Goal: Transaction & Acquisition: Purchase product/service

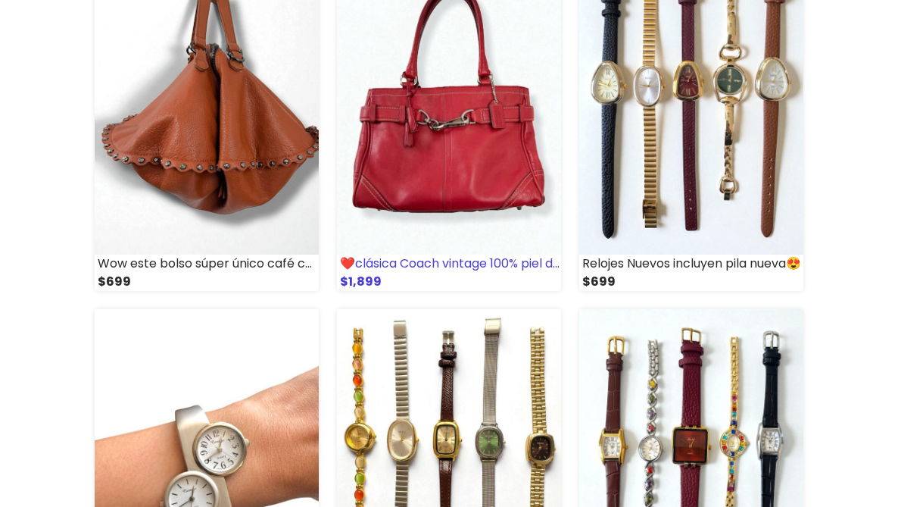
scroll to position [630, 0]
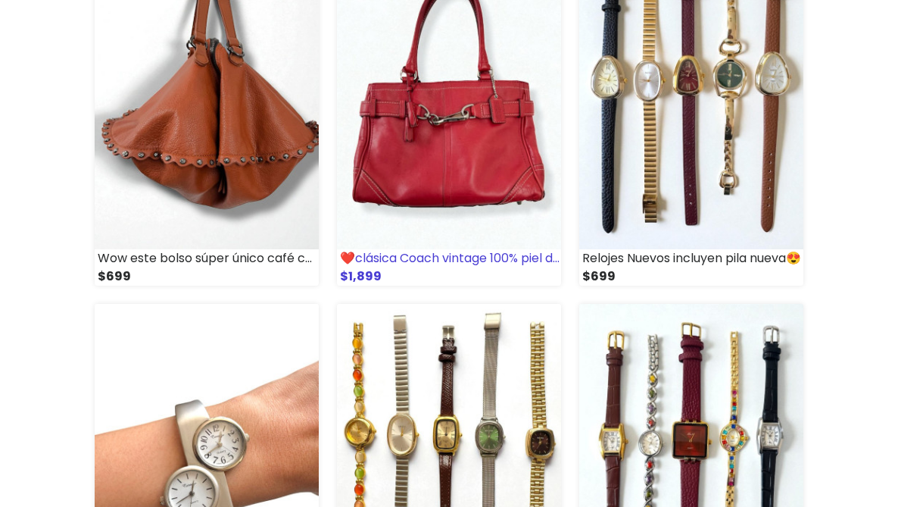
click at [517, 139] on img at bounding box center [449, 94] width 224 height 311
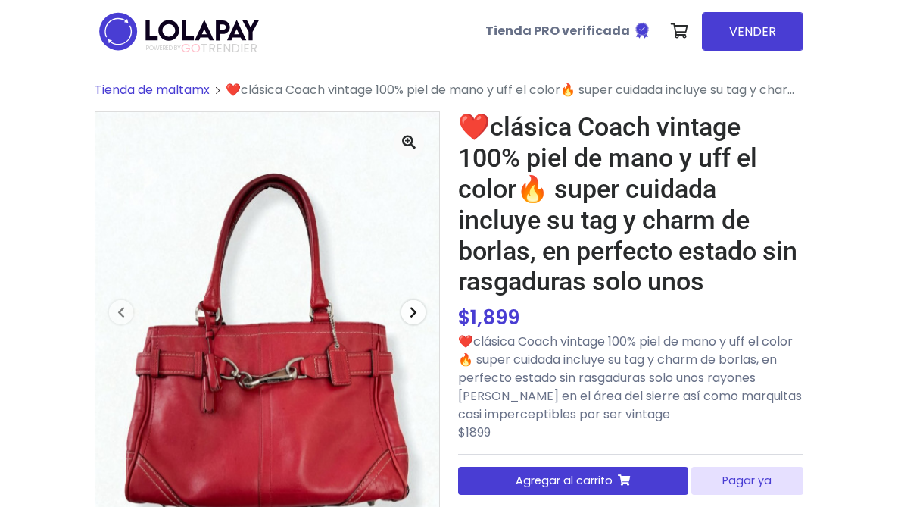
click at [420, 310] on span "button" at bounding box center [413, 312] width 24 height 24
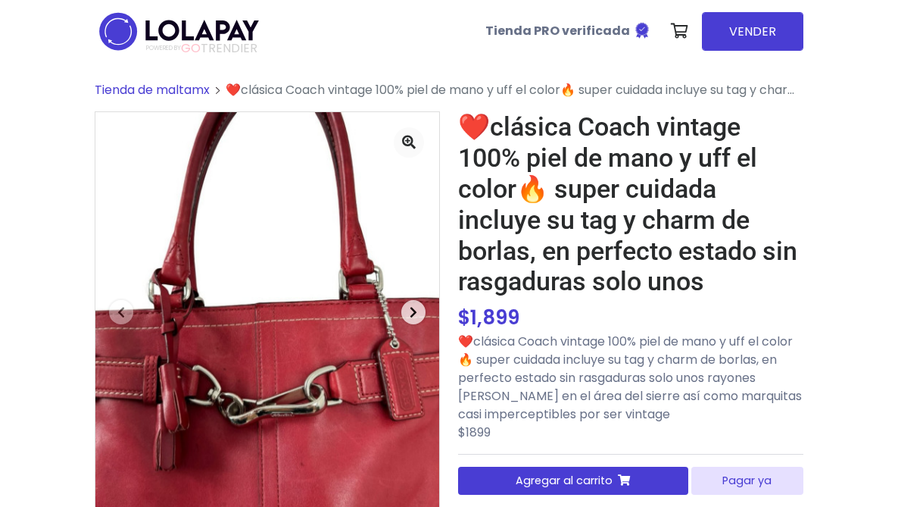
click at [420, 310] on span "button" at bounding box center [413, 312] width 24 height 24
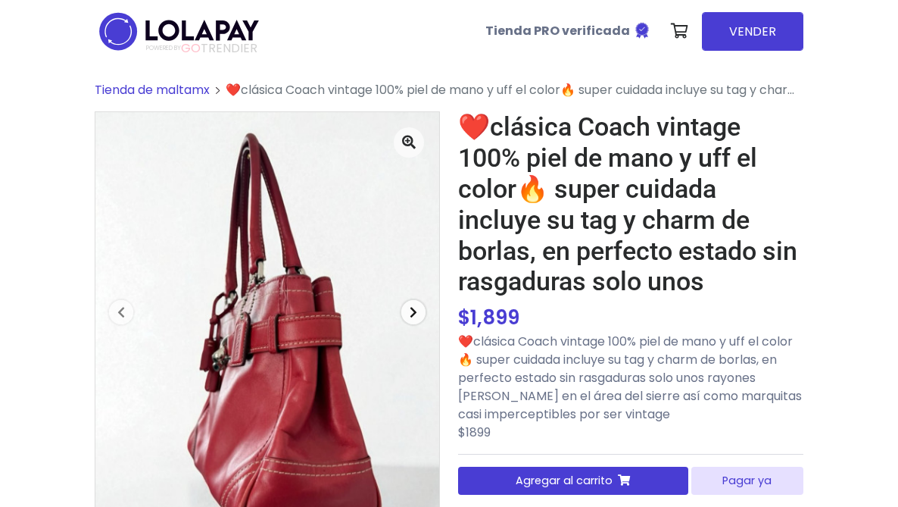
click at [420, 310] on span "button" at bounding box center [413, 312] width 24 height 24
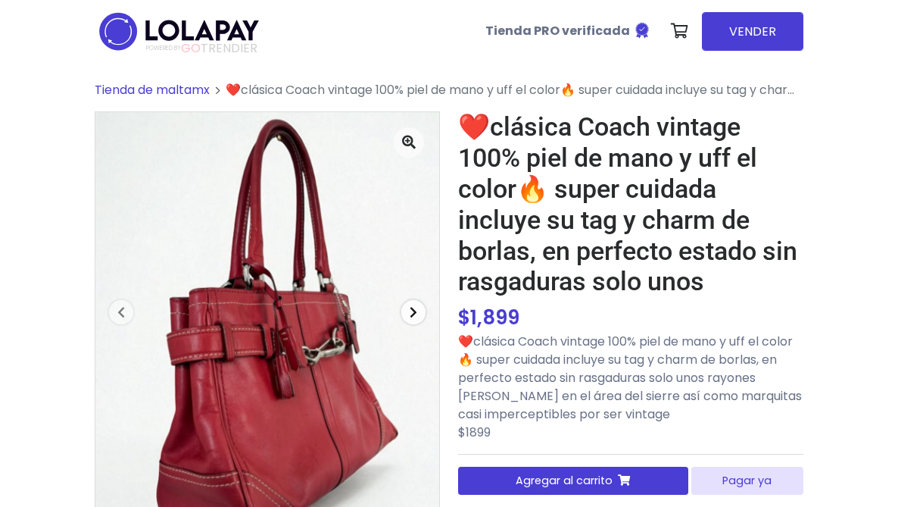
click at [420, 310] on span "button" at bounding box center [413, 312] width 24 height 24
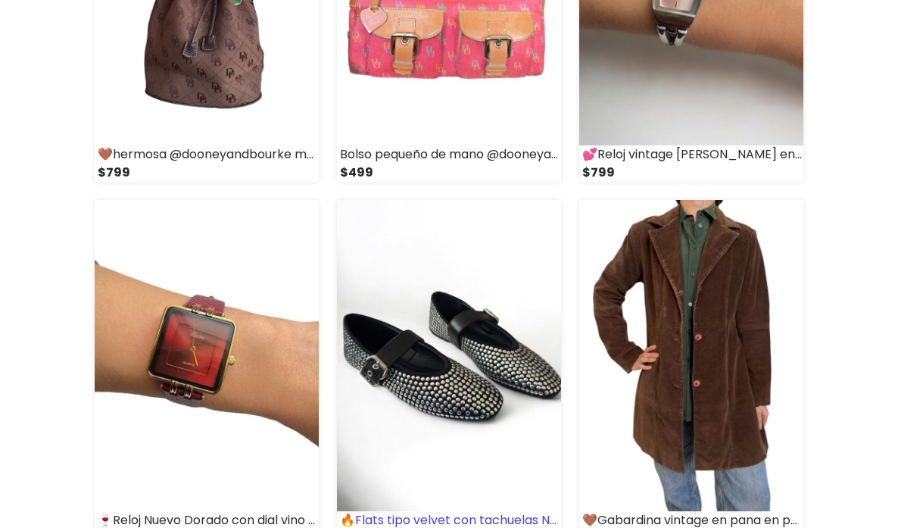
scroll to position [2209, 0]
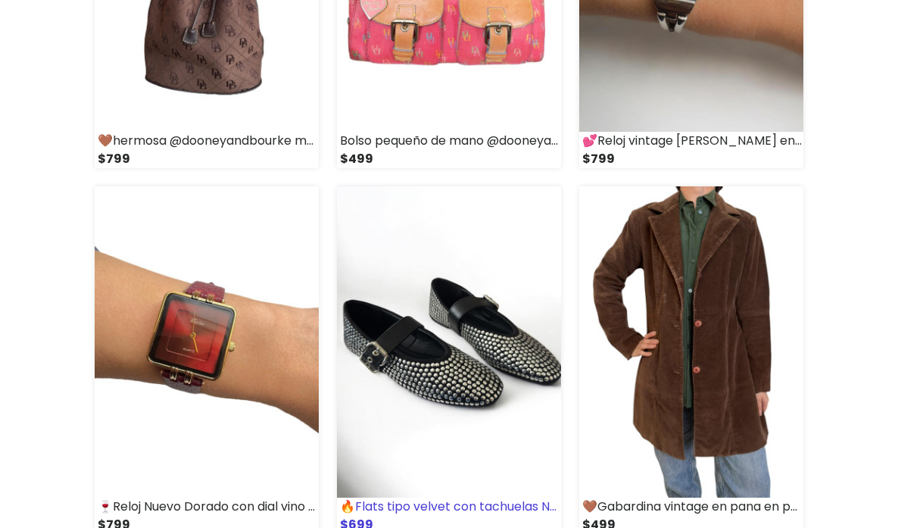
click at [382, 351] on img at bounding box center [449, 341] width 224 height 311
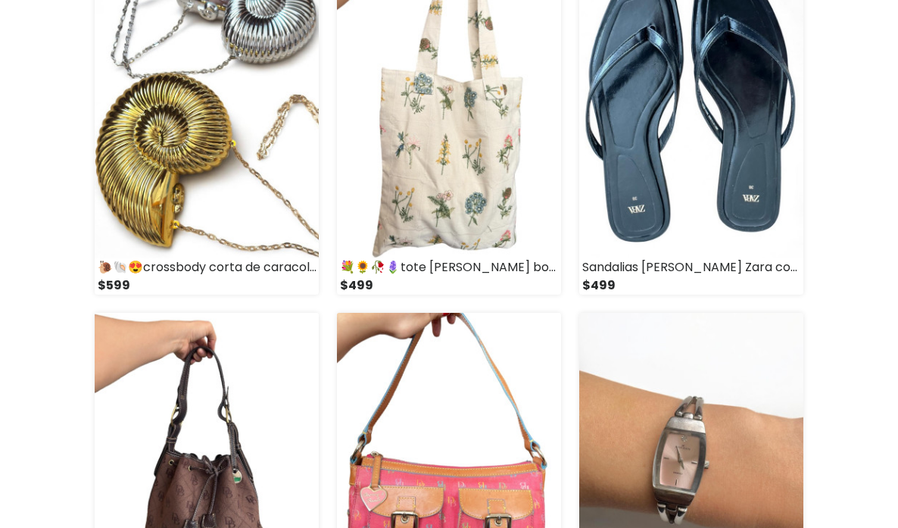
scroll to position [1398, 0]
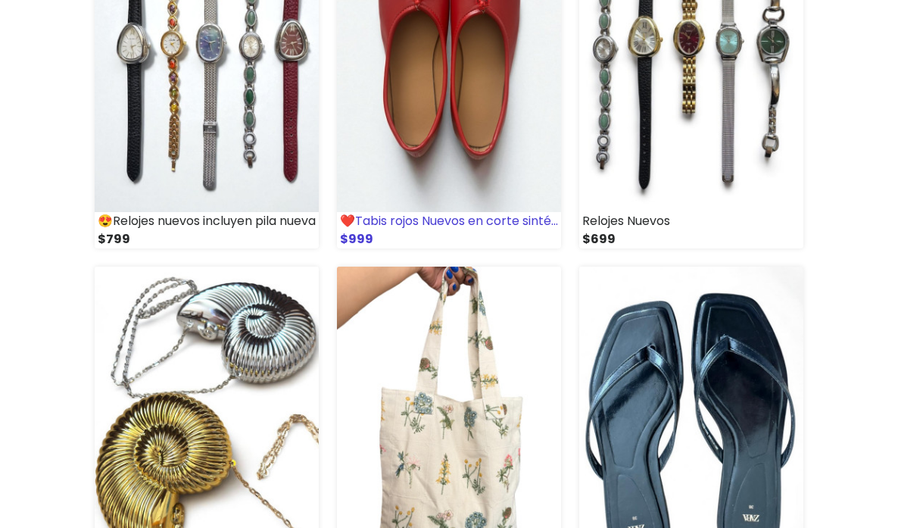
click at [414, 151] on img at bounding box center [449, 57] width 224 height 311
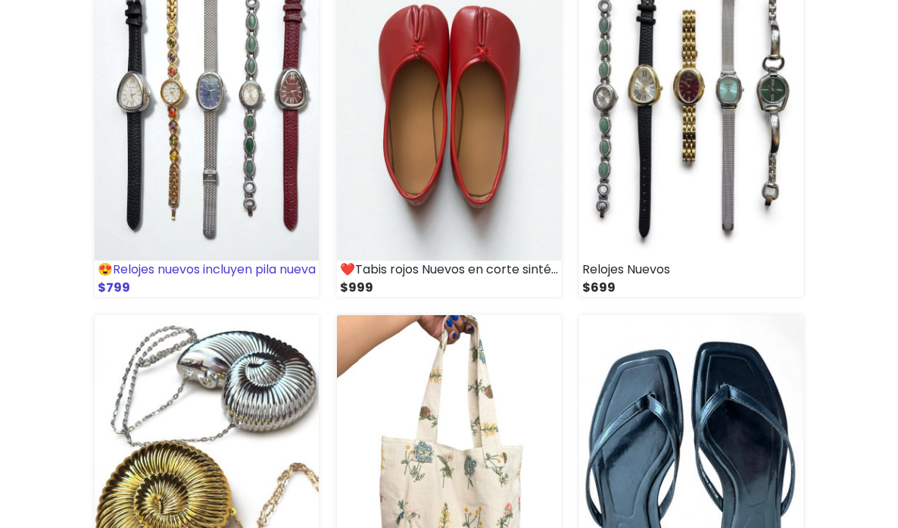
scroll to position [1344, 0]
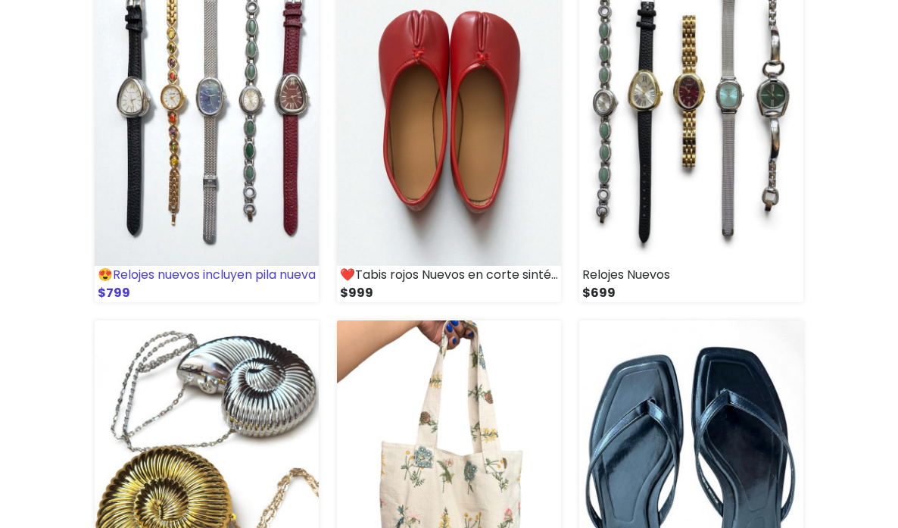
click at [217, 130] on img at bounding box center [207, 110] width 224 height 311
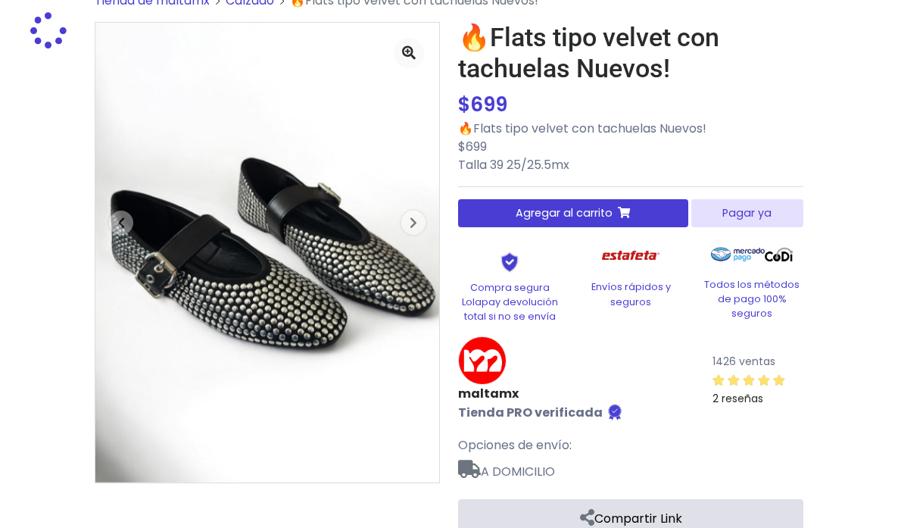
scroll to position [89, 0]
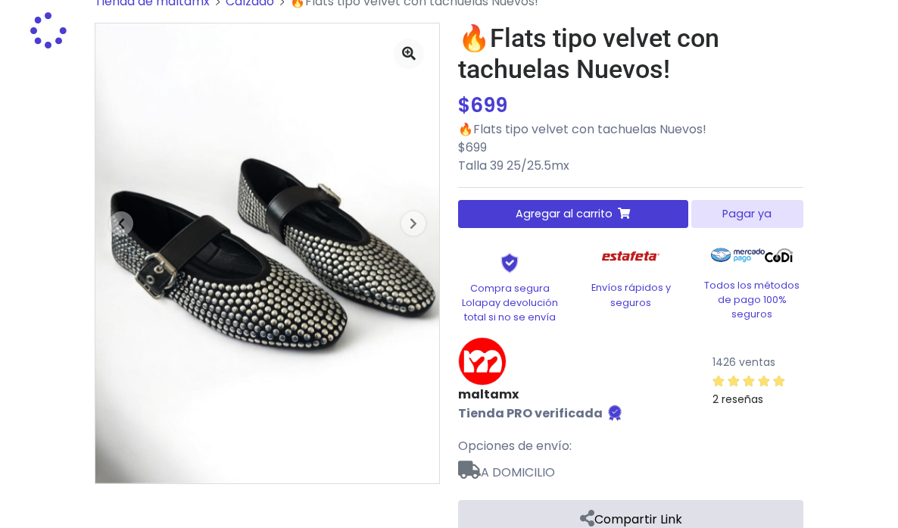
click at [270, 314] on img at bounding box center [267, 253] width 344 height 460
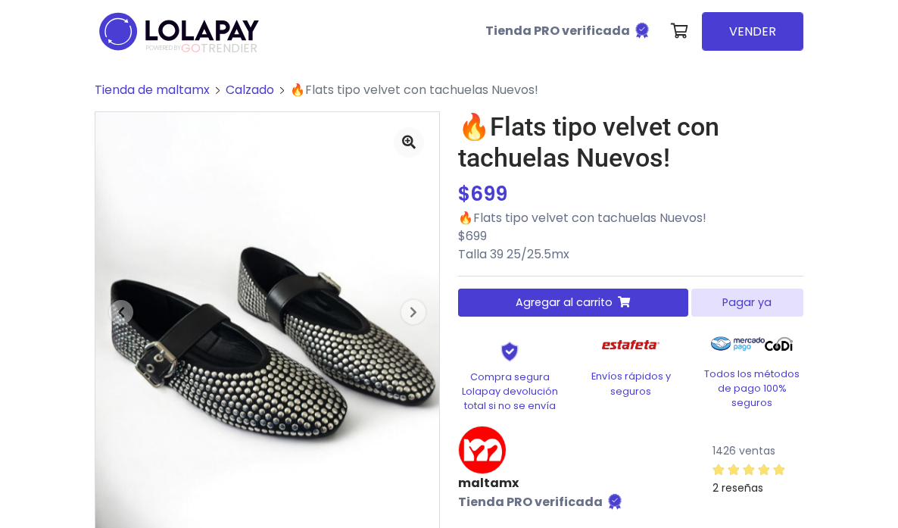
scroll to position [0, 0]
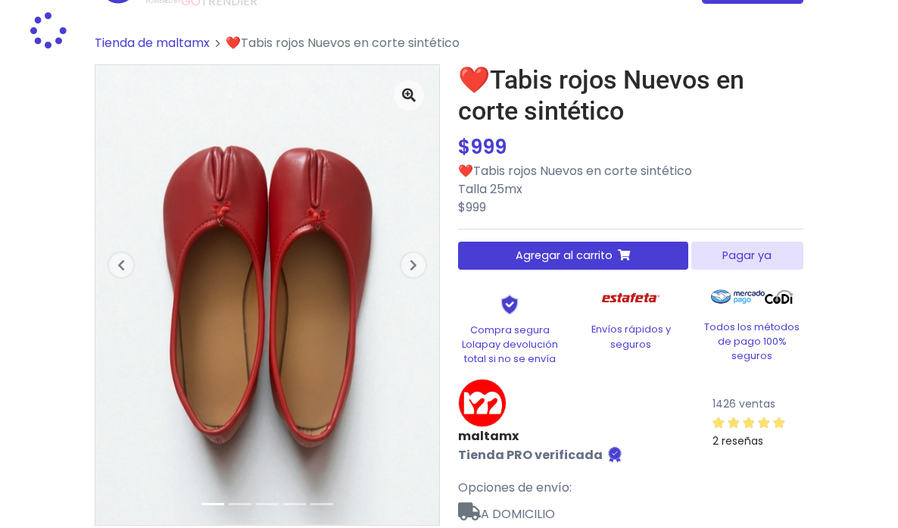
scroll to position [50, 0]
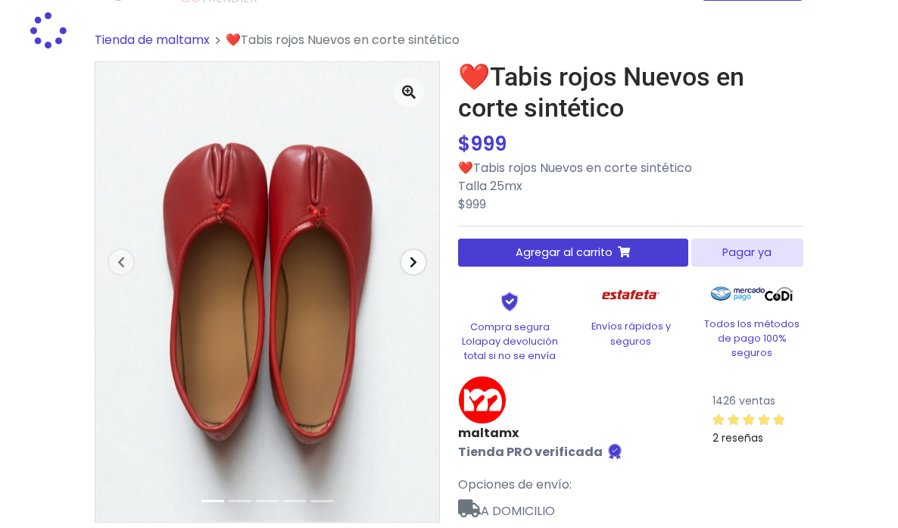
click at [406, 266] on span "button" at bounding box center [413, 262] width 24 height 24
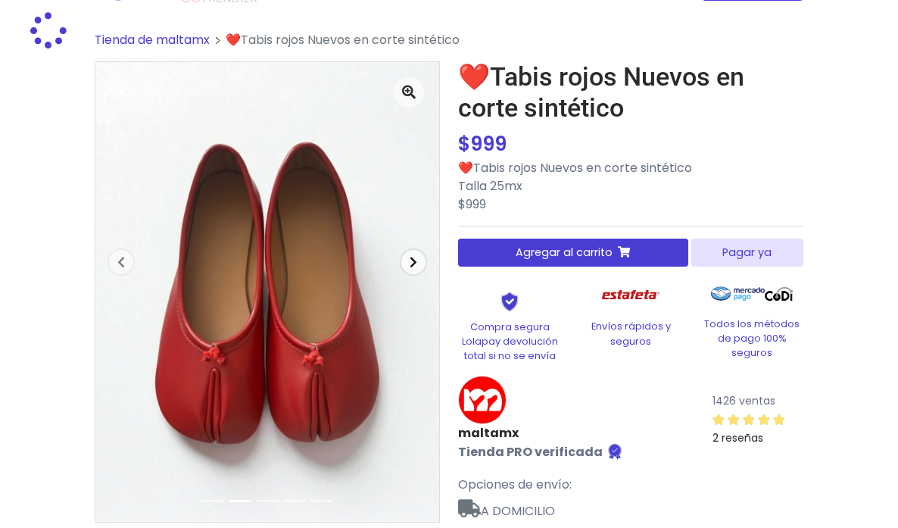
click at [406, 266] on span "button" at bounding box center [413, 262] width 24 height 24
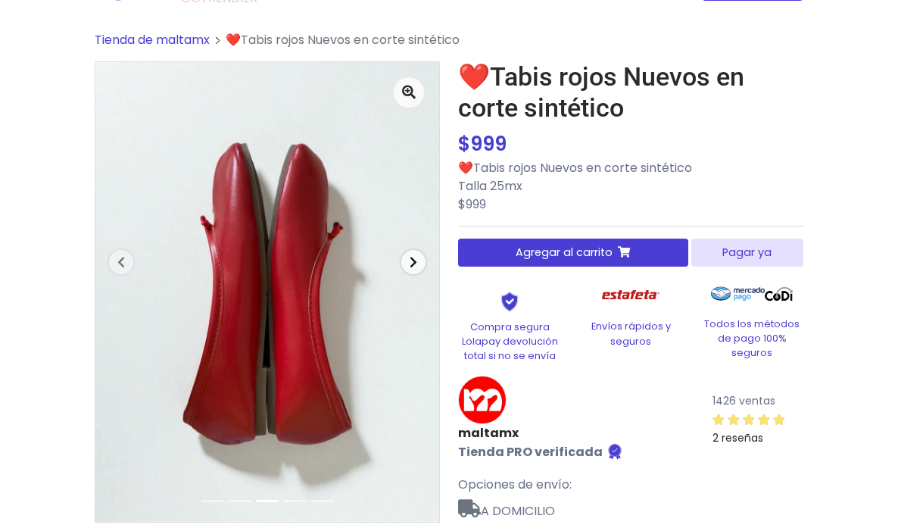
click at [406, 266] on span "button" at bounding box center [413, 262] width 24 height 24
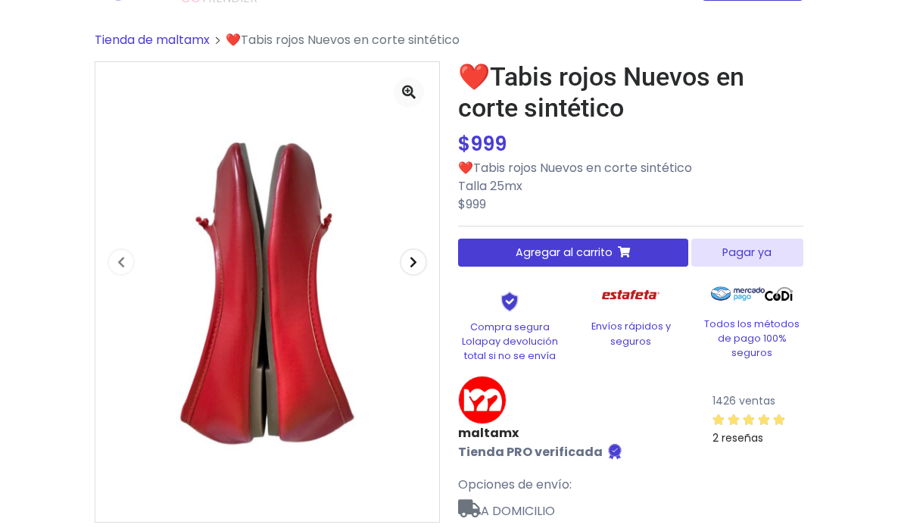
click at [406, 266] on span "button" at bounding box center [413, 262] width 24 height 24
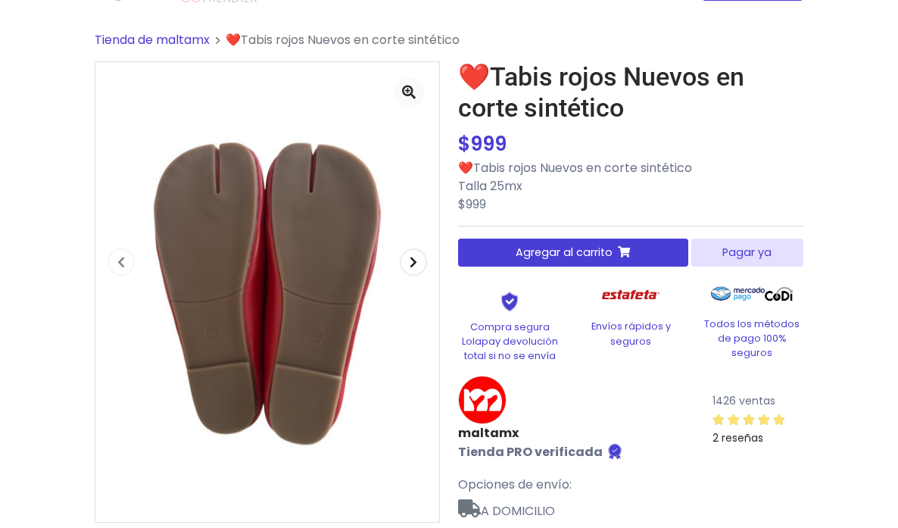
click at [406, 266] on span "button" at bounding box center [413, 262] width 24 height 24
